Goal: Find specific page/section: Find specific page/section

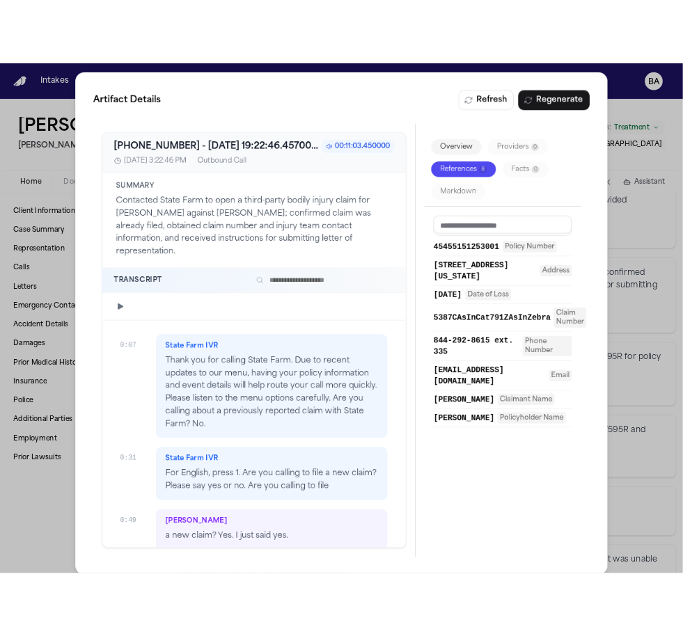
scroll to position [859, 0]
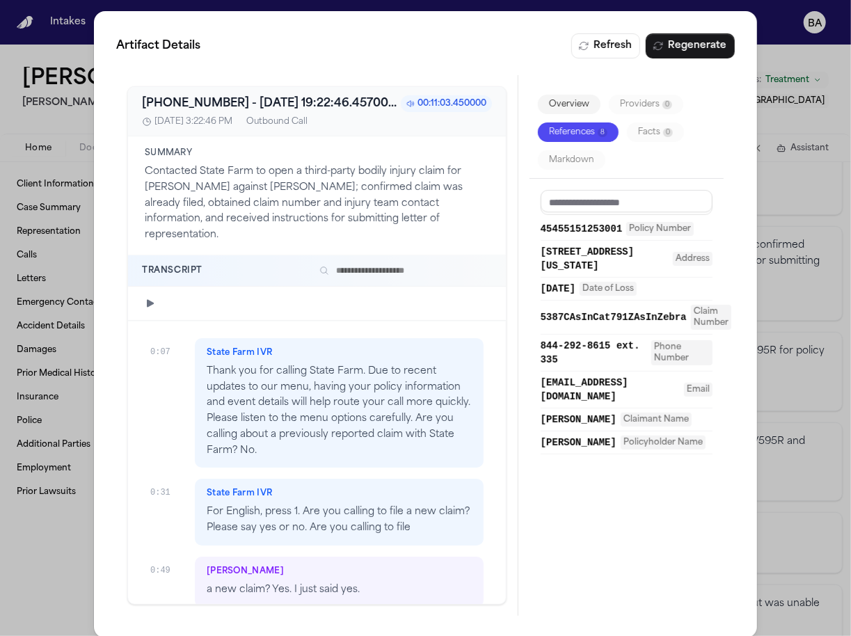
click at [828, 136] on div "Artifact Details Refresh Regenerate +18007325246 - 2025-07-11 19:22:46.457000+0…" at bounding box center [425, 324] width 851 height 649
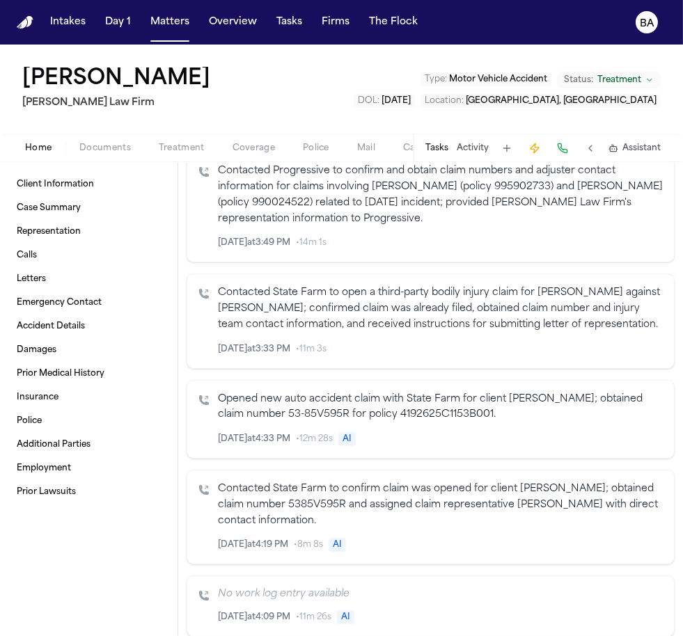
scroll to position [891, 0]
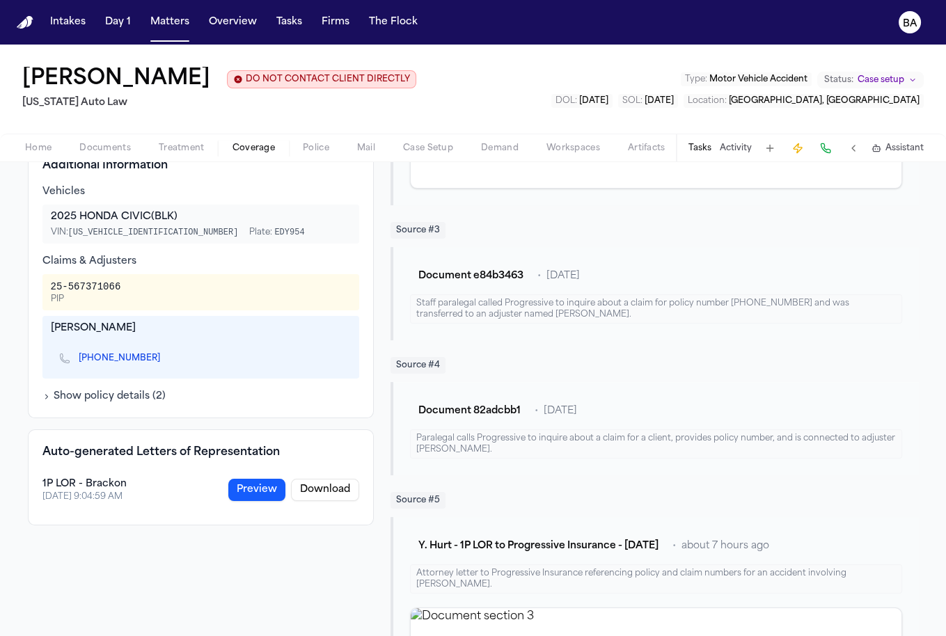
scroll to position [547, 0]
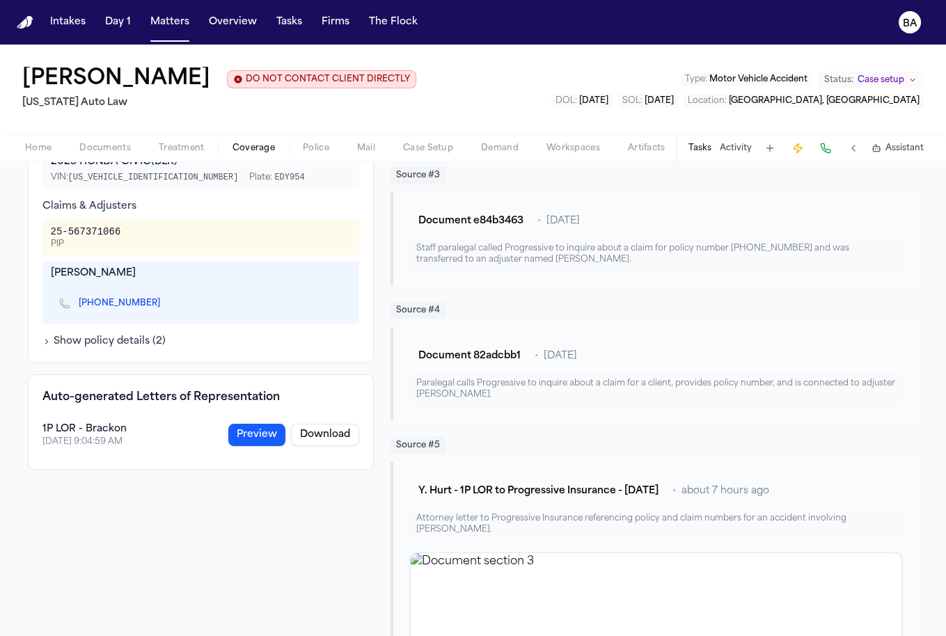
click at [258, 436] on button "Preview" at bounding box center [256, 435] width 57 height 22
